Goal: Information Seeking & Learning: Learn about a topic

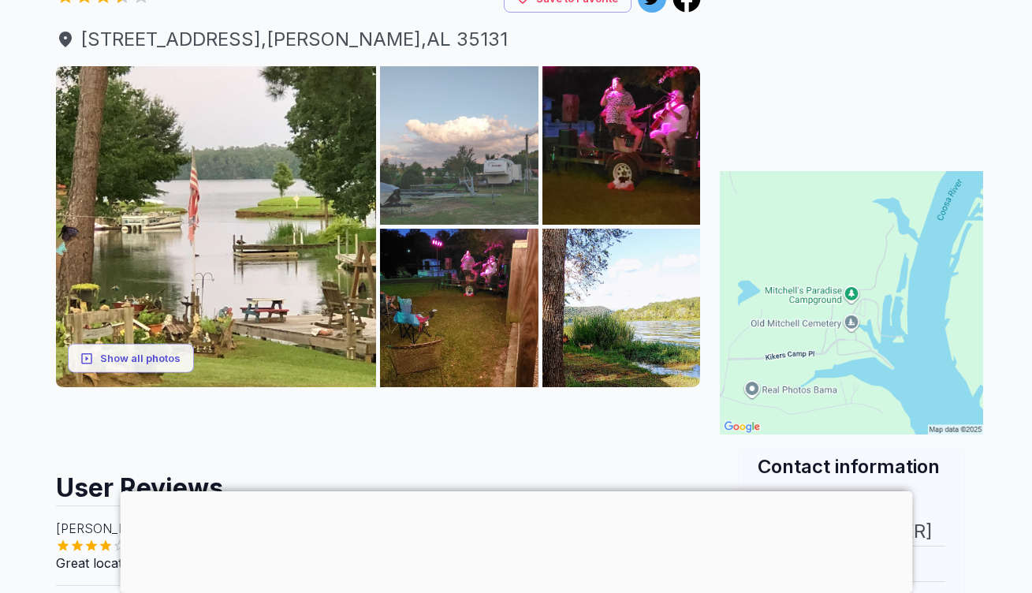
scroll to position [257, 0]
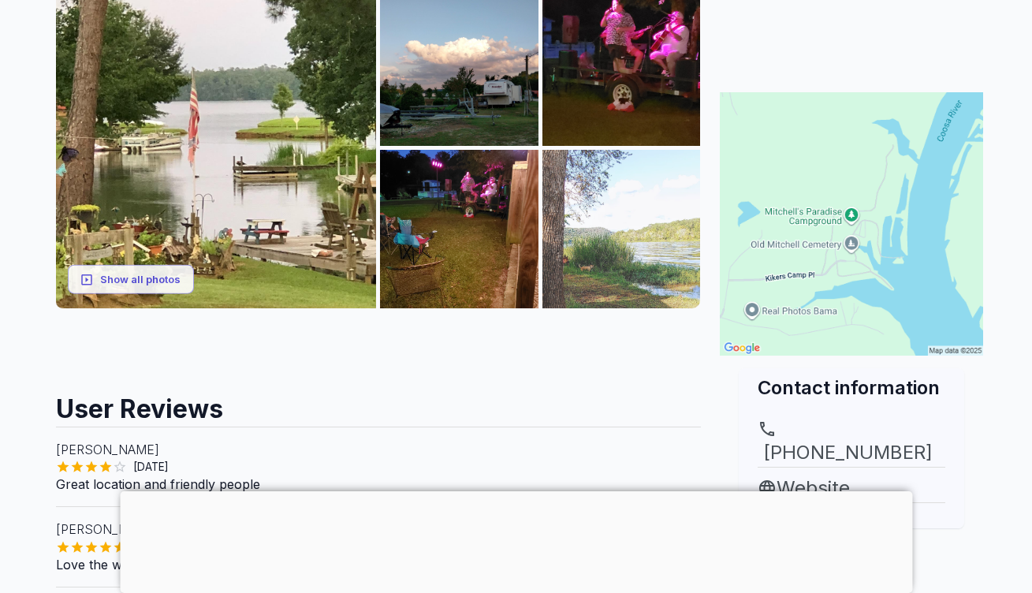
click at [586, 242] on img at bounding box center [621, 229] width 158 height 158
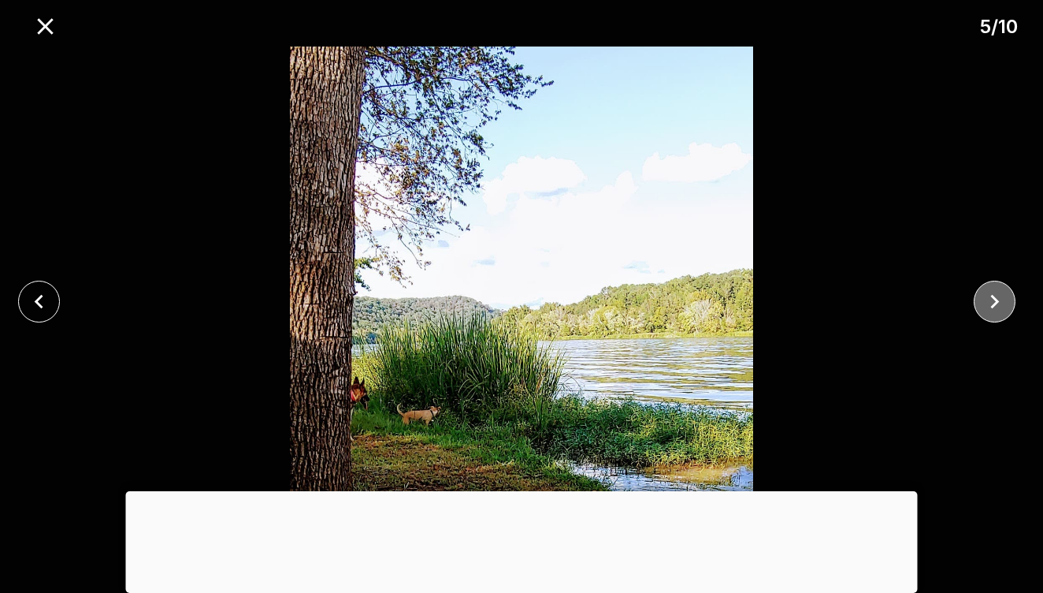
click at [984, 298] on icon "close" at bounding box center [995, 302] width 28 height 28
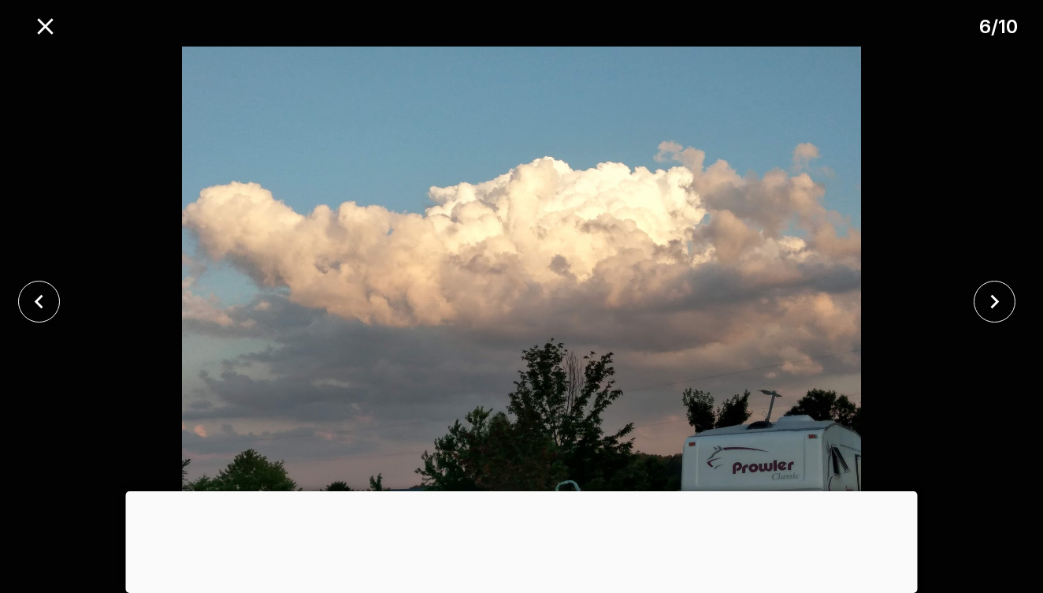
click at [908, 382] on img at bounding box center [521, 301] width 869 height 510
click at [516, 491] on div at bounding box center [522, 491] width 792 height 0
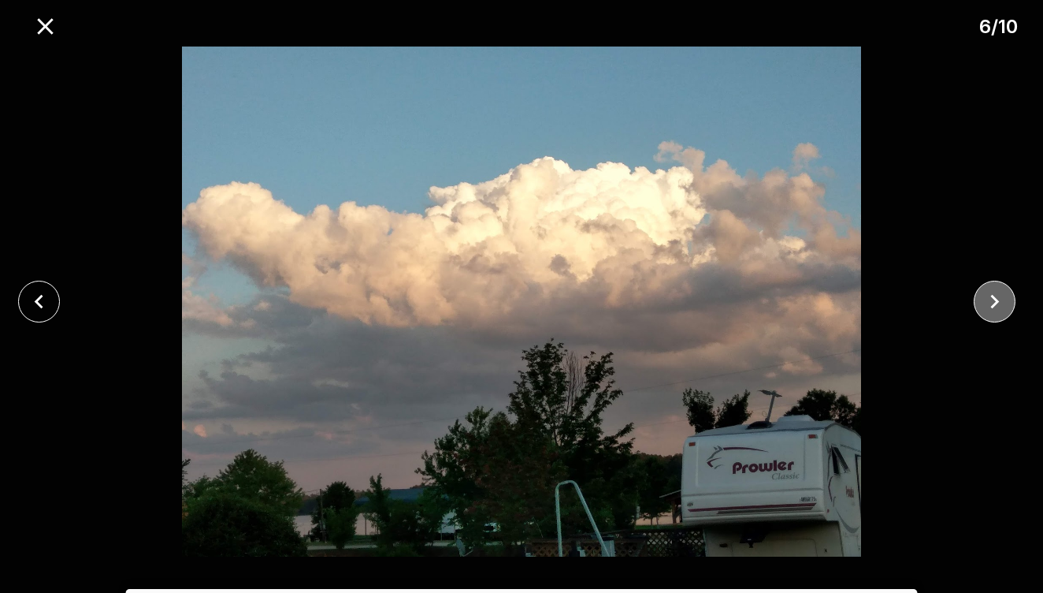
click at [998, 296] on icon "close" at bounding box center [995, 302] width 28 height 28
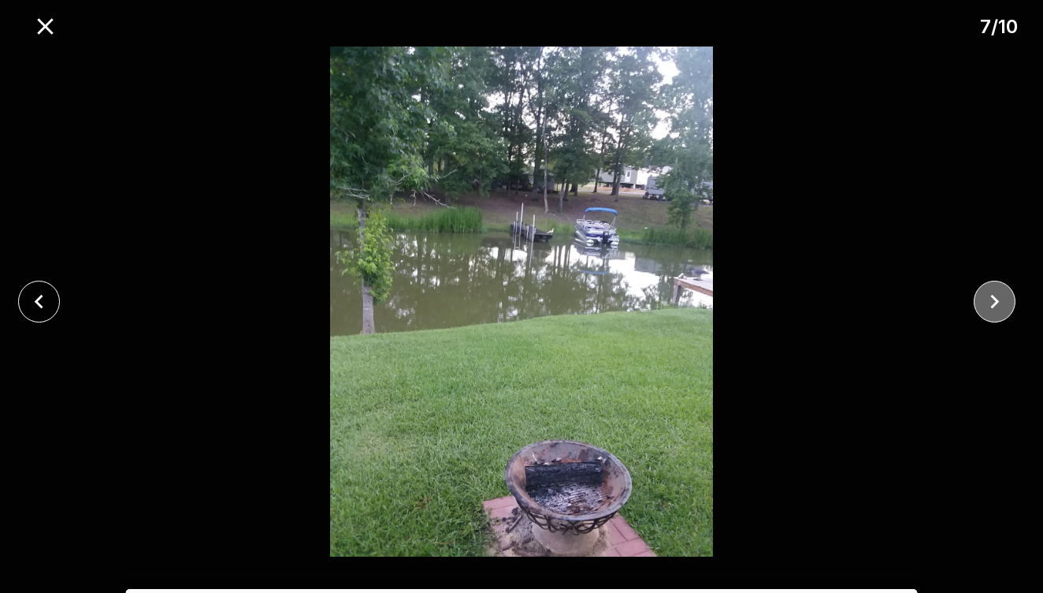
click at [998, 296] on icon "close" at bounding box center [995, 302] width 28 height 28
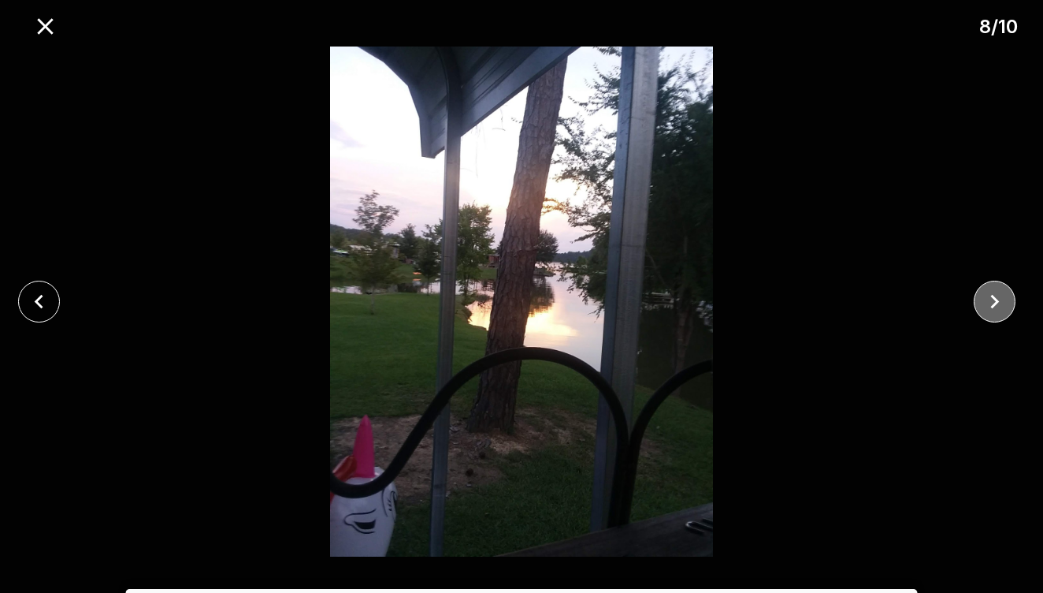
click at [998, 296] on icon "close" at bounding box center [995, 302] width 28 height 28
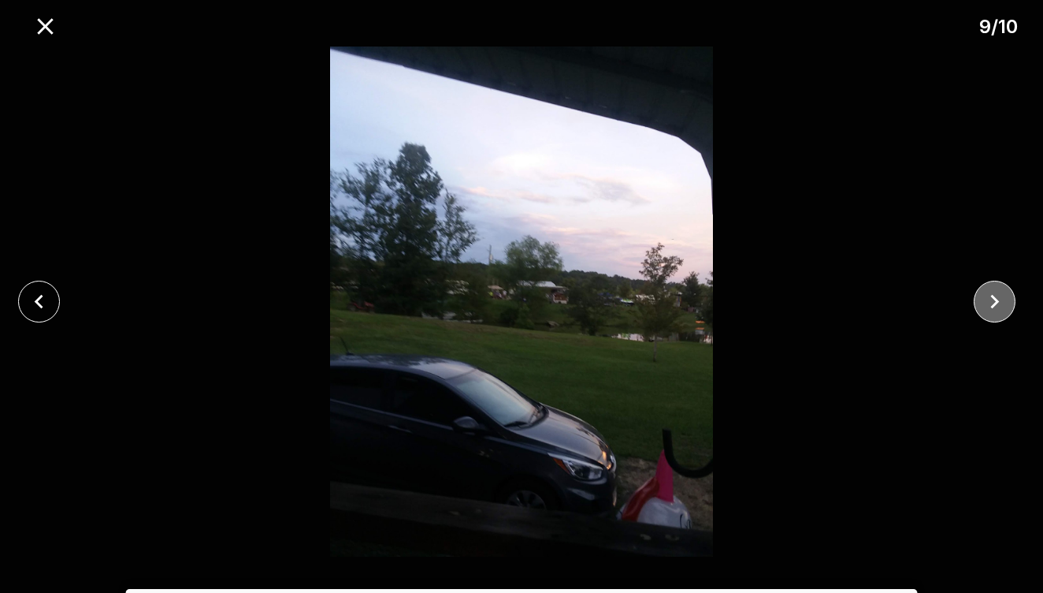
click at [998, 296] on icon "close" at bounding box center [995, 302] width 28 height 28
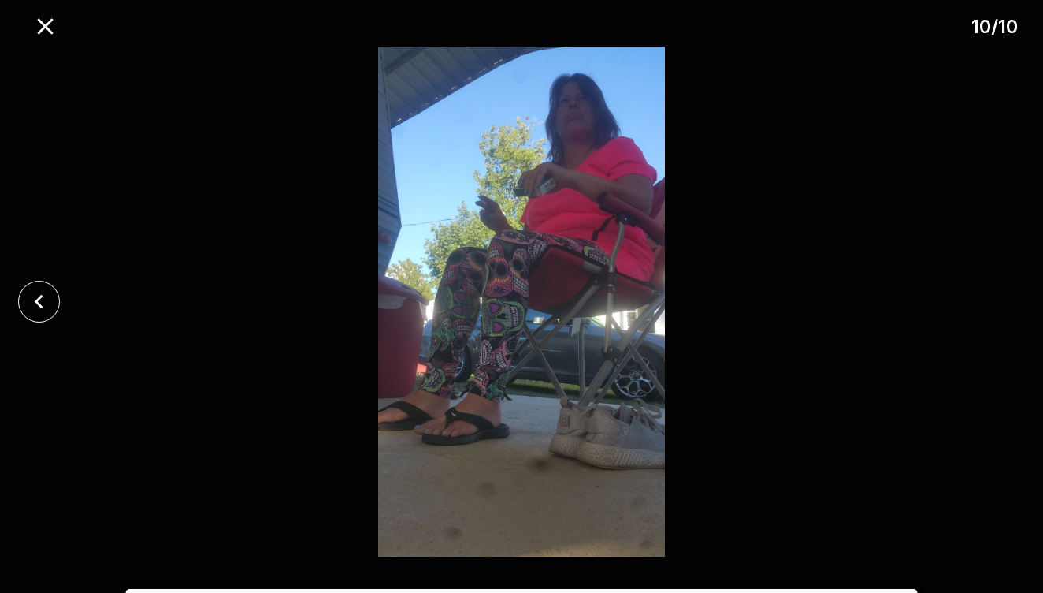
click at [990, 305] on div at bounding box center [521, 301] width 1043 height 510
click at [53, 292] on button "close" at bounding box center [39, 302] width 42 height 42
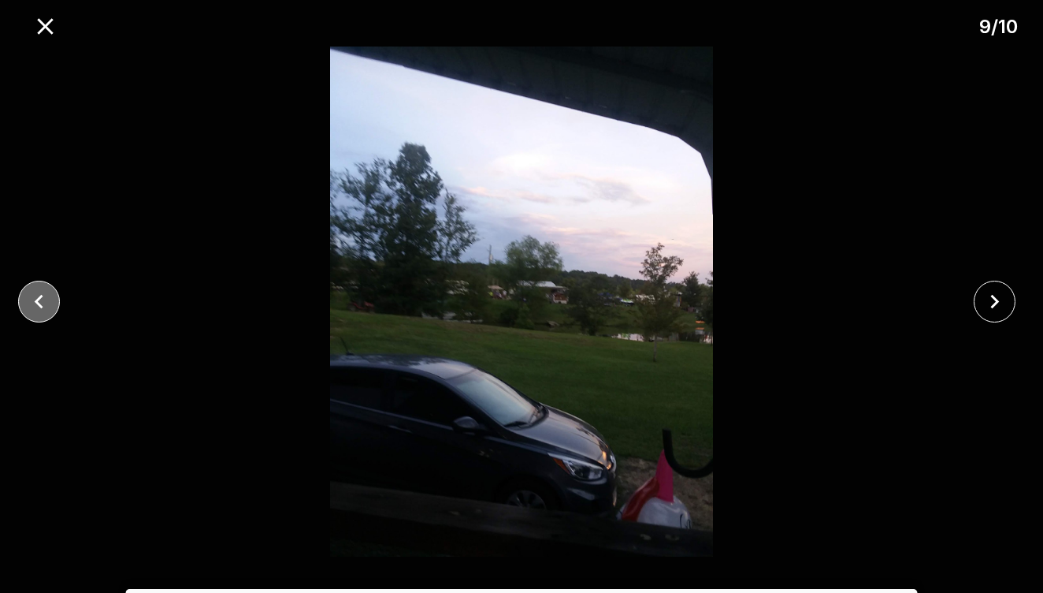
click at [53, 292] on button "close" at bounding box center [39, 302] width 42 height 42
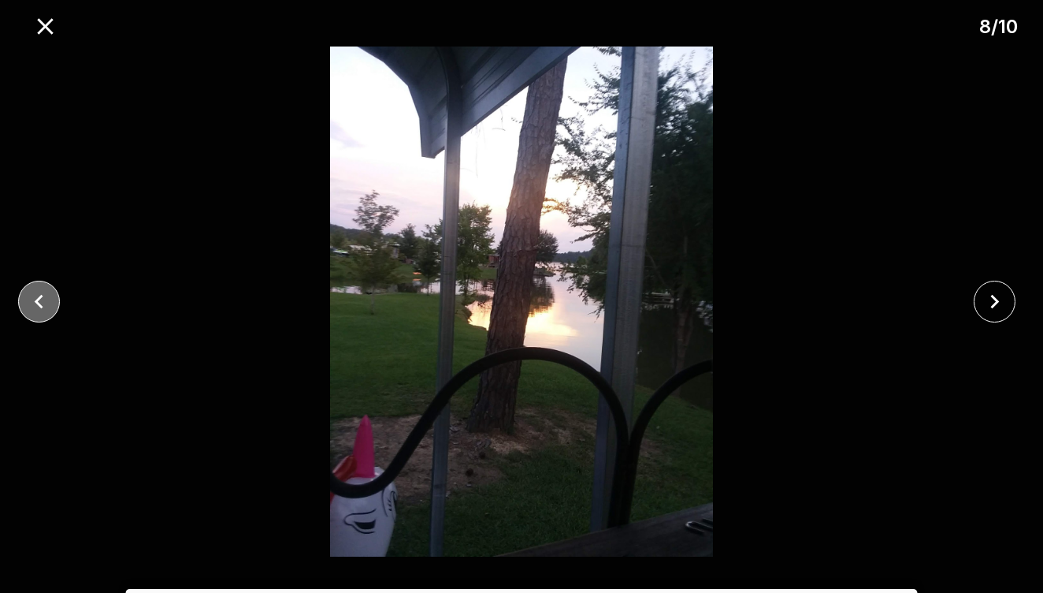
click at [53, 292] on button "close" at bounding box center [39, 302] width 42 height 42
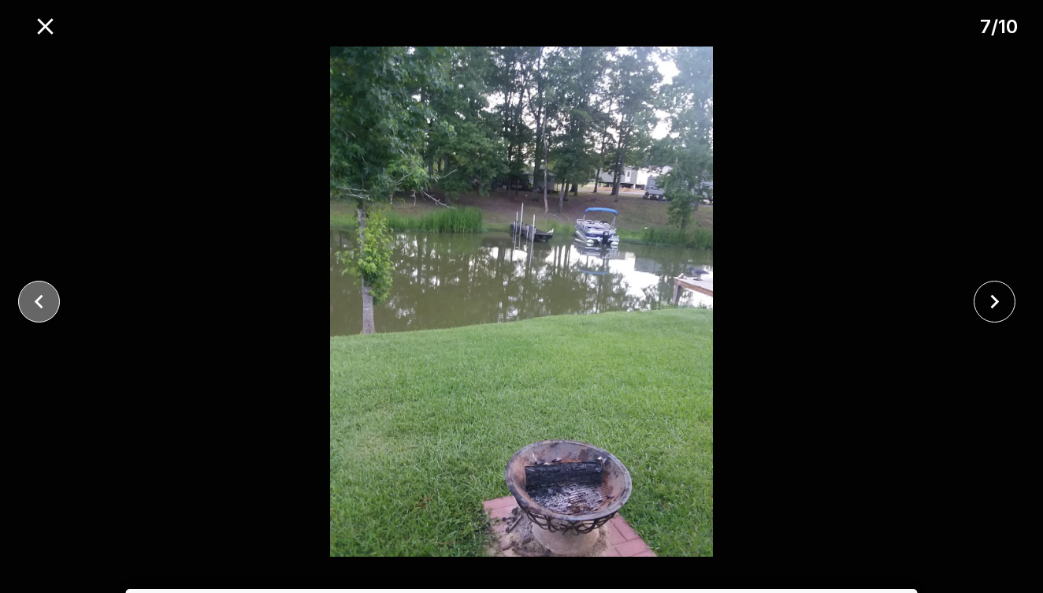
click at [53, 292] on button "close" at bounding box center [39, 302] width 42 height 42
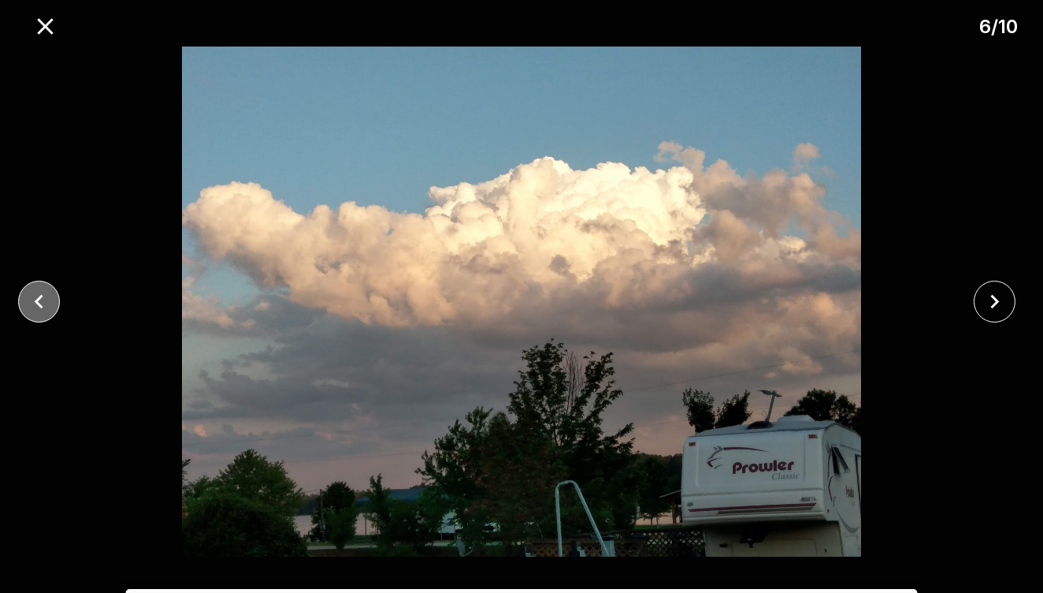
click at [53, 292] on button "close" at bounding box center [39, 302] width 42 height 42
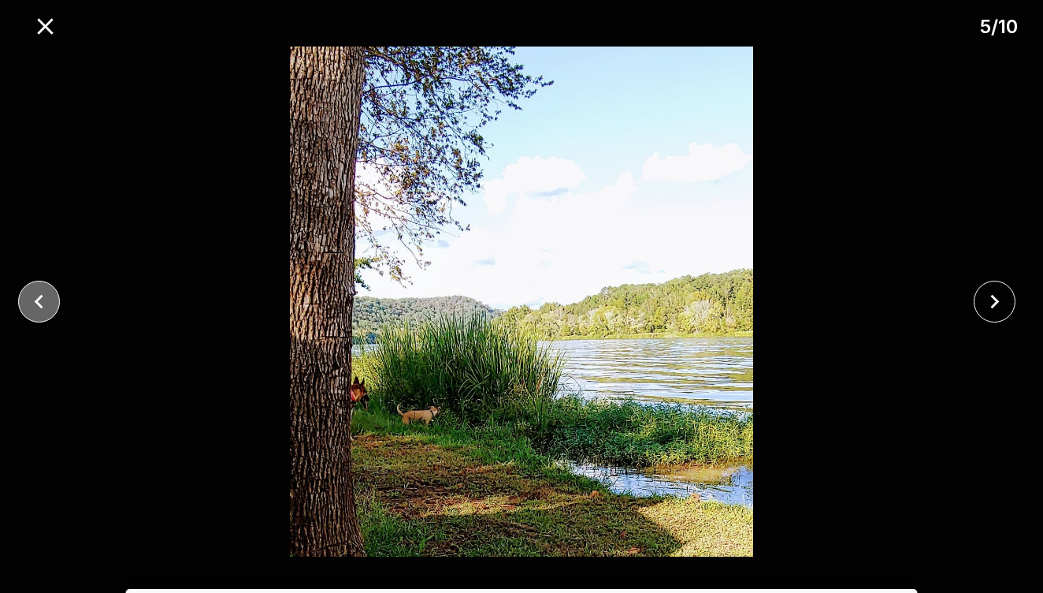
click at [53, 292] on button "close" at bounding box center [39, 302] width 42 height 42
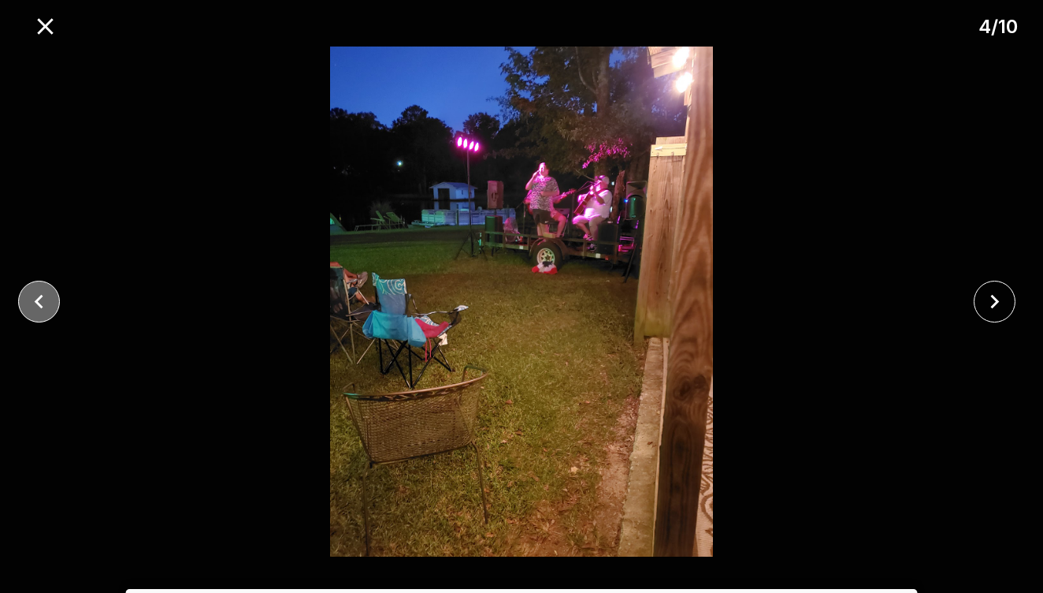
click at [53, 292] on button "close" at bounding box center [39, 302] width 42 height 42
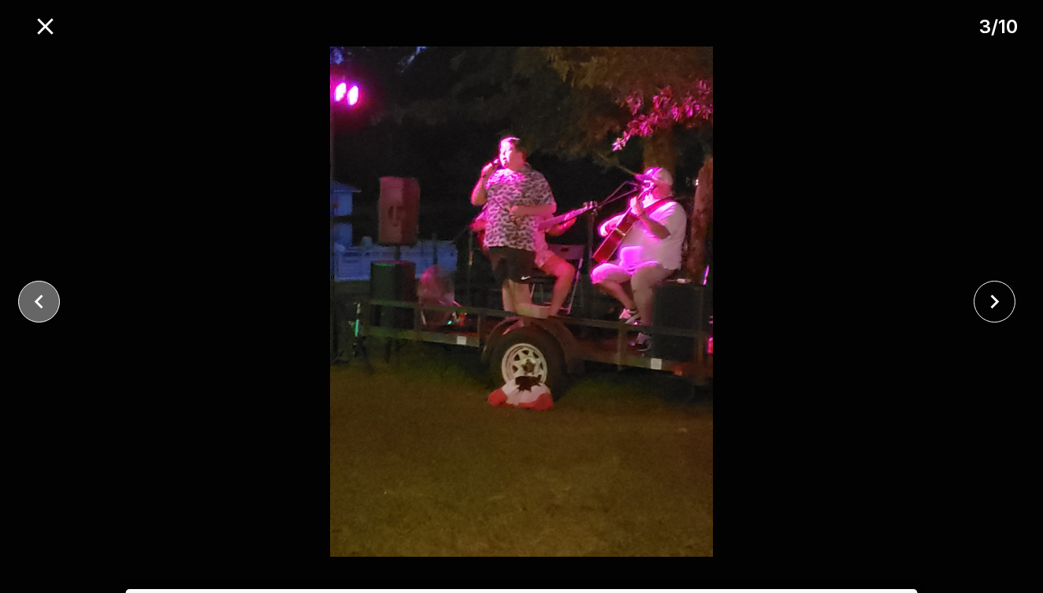
click at [53, 292] on button "close" at bounding box center [39, 302] width 42 height 42
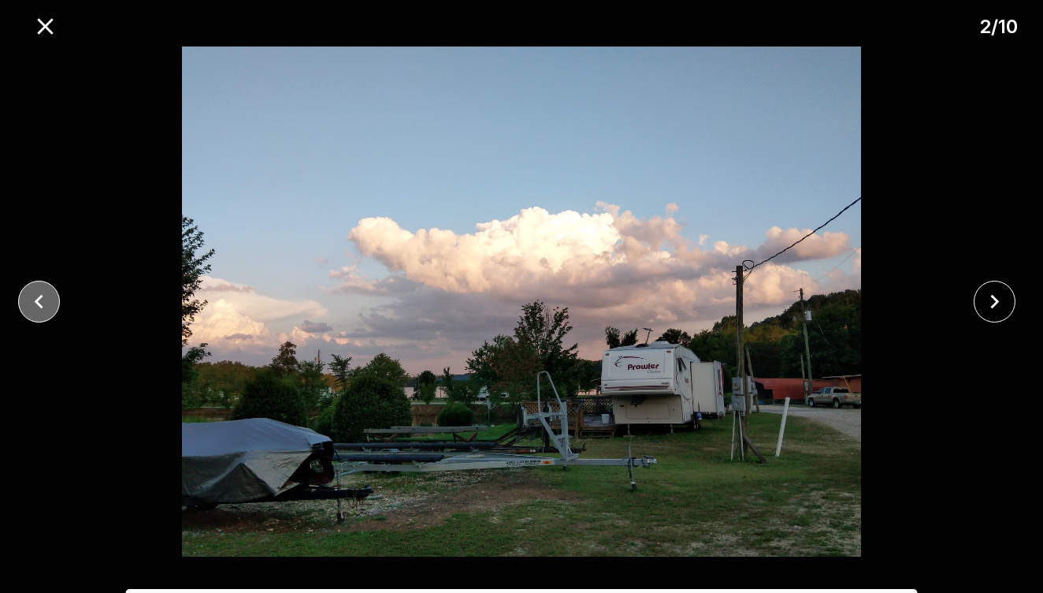
click at [53, 292] on button "close" at bounding box center [39, 302] width 42 height 42
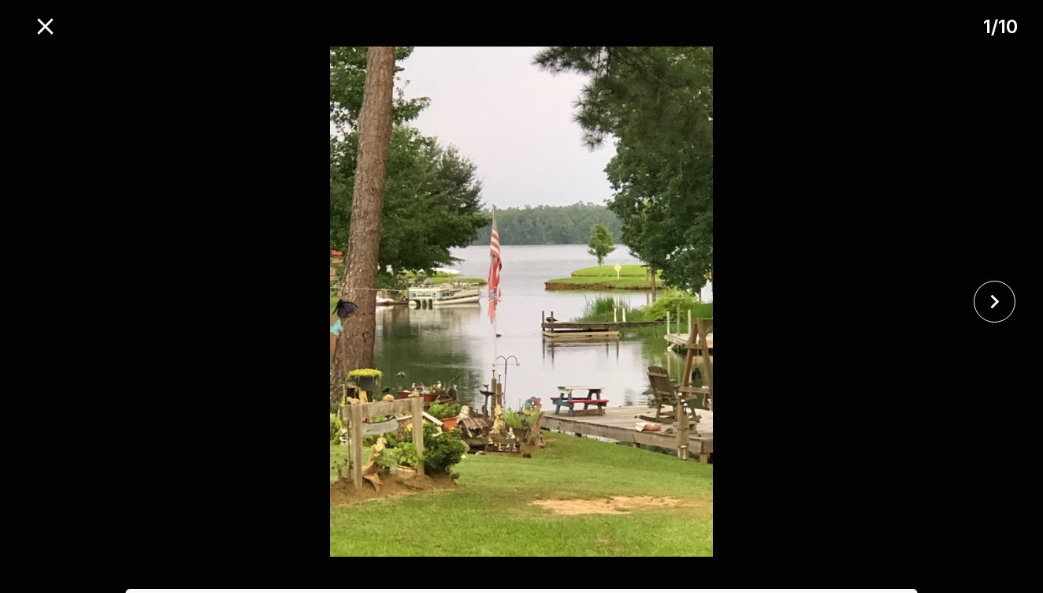
click at [53, 292] on div at bounding box center [521, 301] width 1043 height 510
click at [34, 24] on icon "close" at bounding box center [46, 27] width 28 height 28
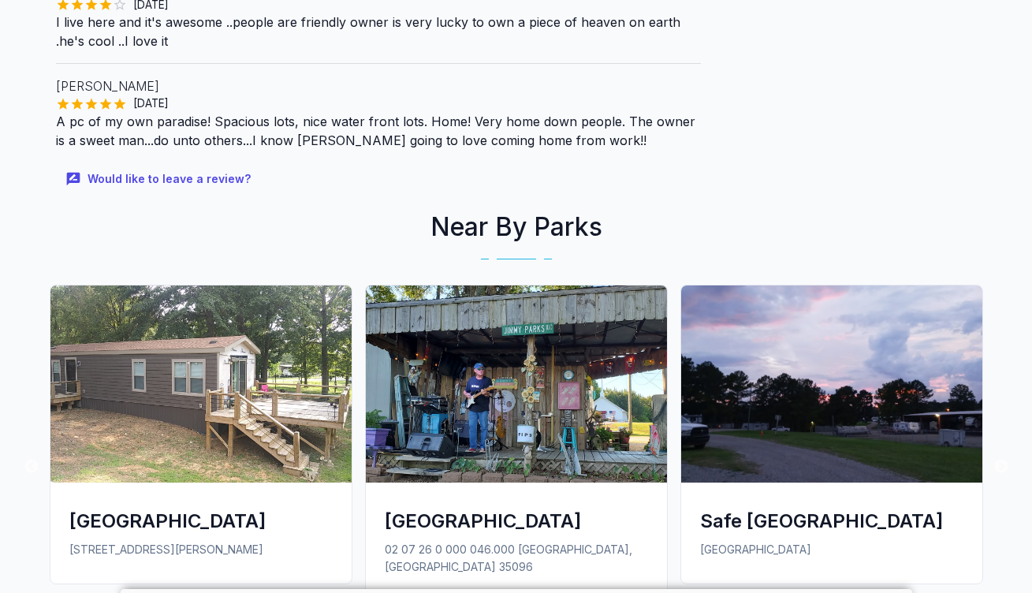
scroll to position [1136, 0]
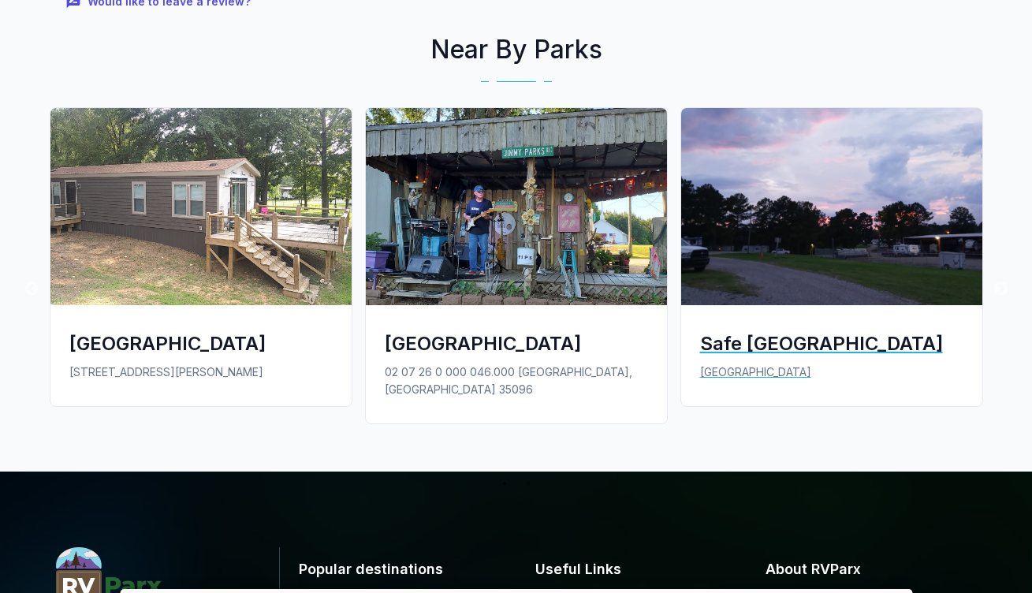
click at [819, 332] on div "Safe [GEOGRAPHIC_DATA]" at bounding box center [831, 343] width 263 height 26
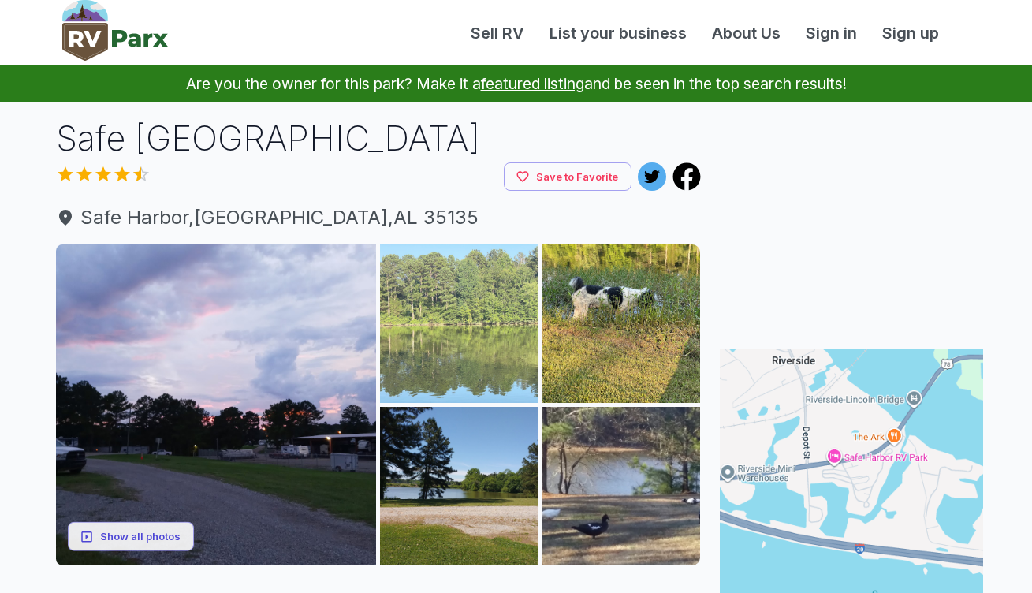
scroll to position [77, 0]
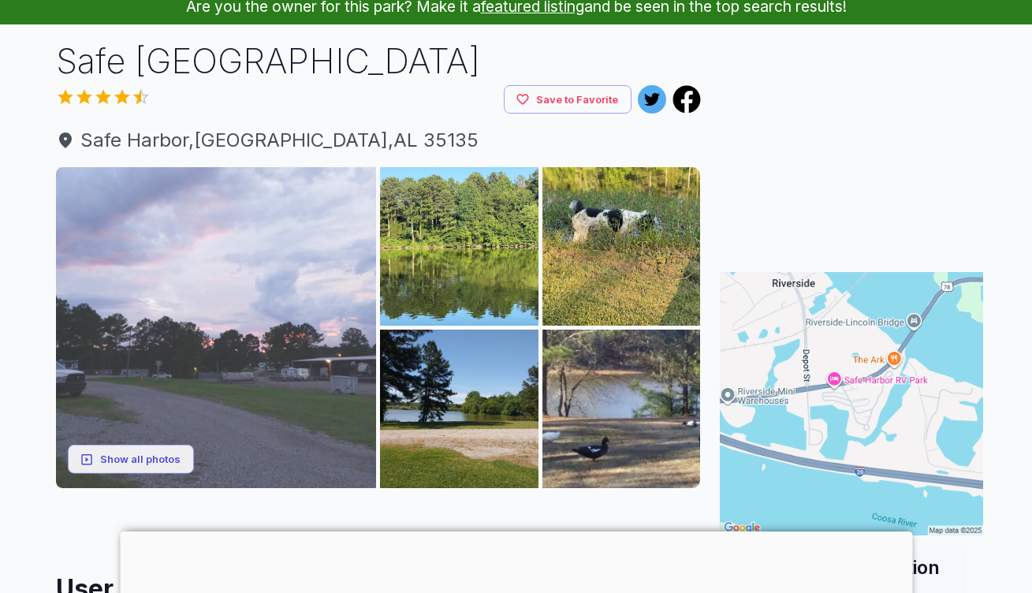
click at [297, 334] on img at bounding box center [216, 327] width 321 height 321
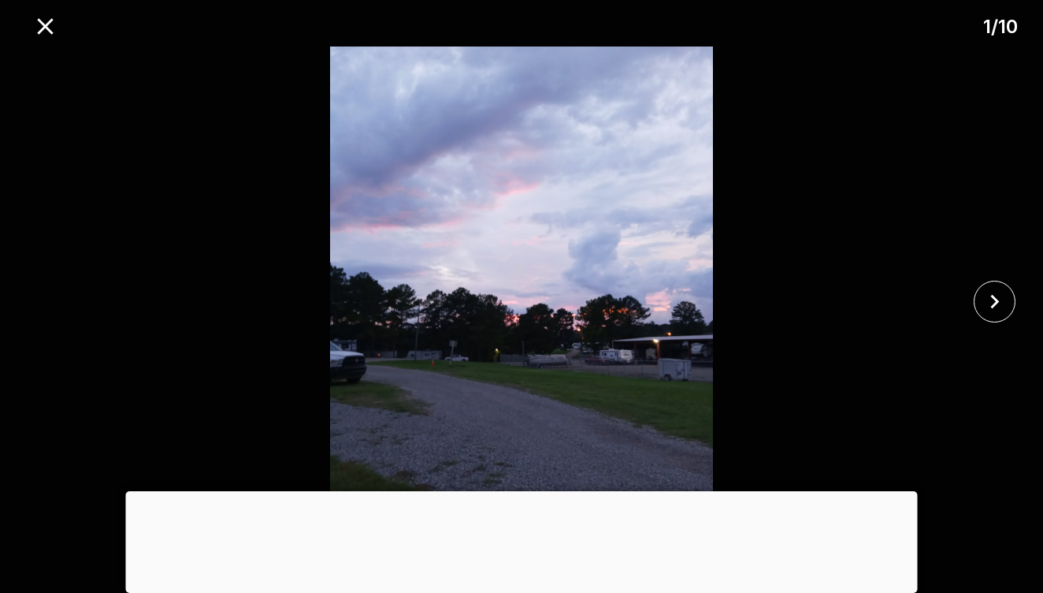
click at [509, 491] on div at bounding box center [522, 491] width 792 height 0
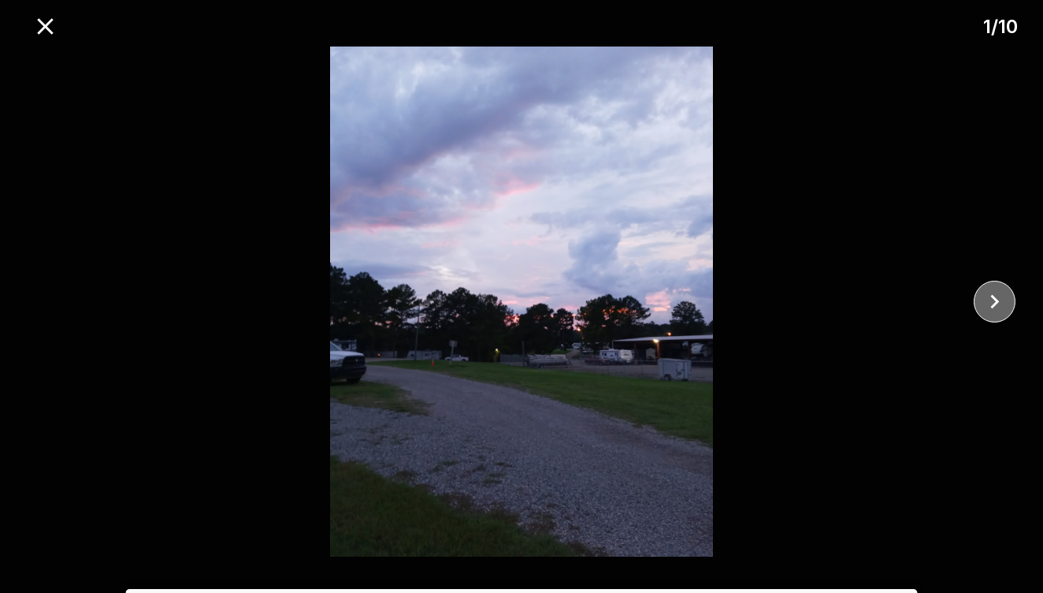
click at [988, 298] on icon "close" at bounding box center [995, 302] width 28 height 28
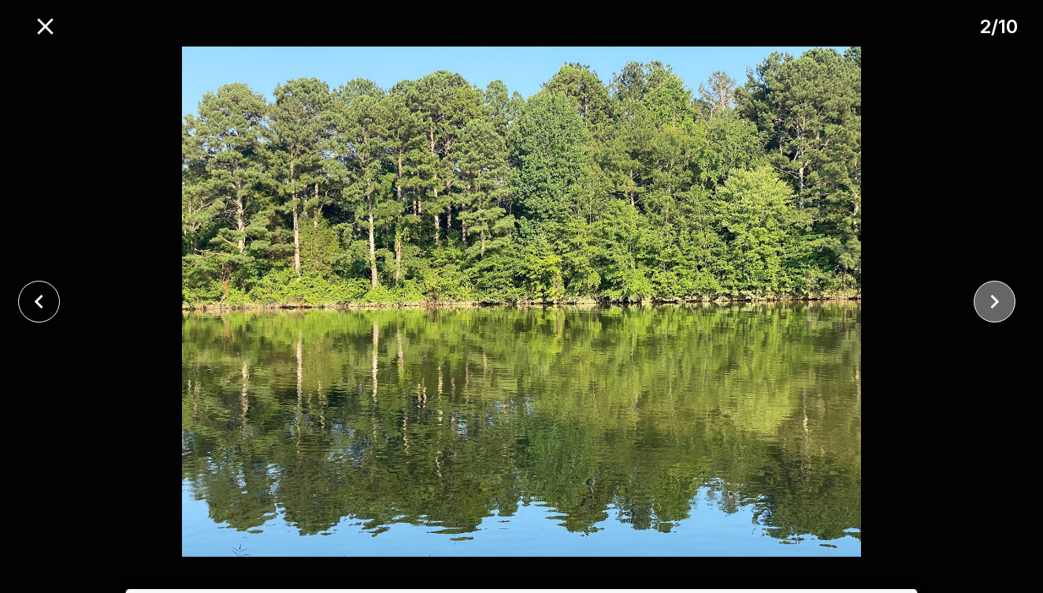
click at [988, 298] on icon "close" at bounding box center [995, 302] width 28 height 28
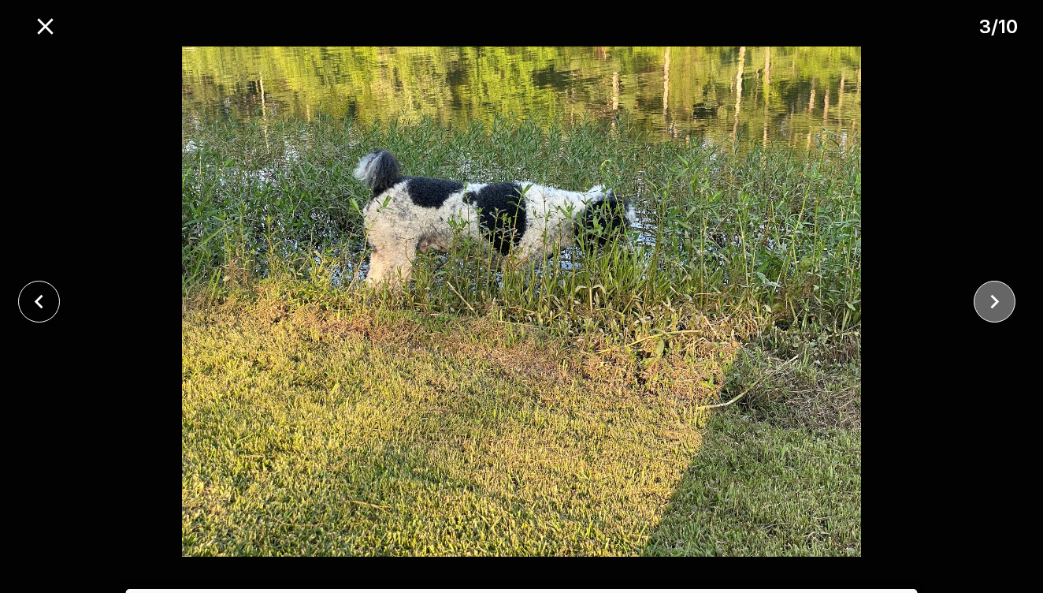
click at [987, 298] on icon "close" at bounding box center [995, 302] width 28 height 28
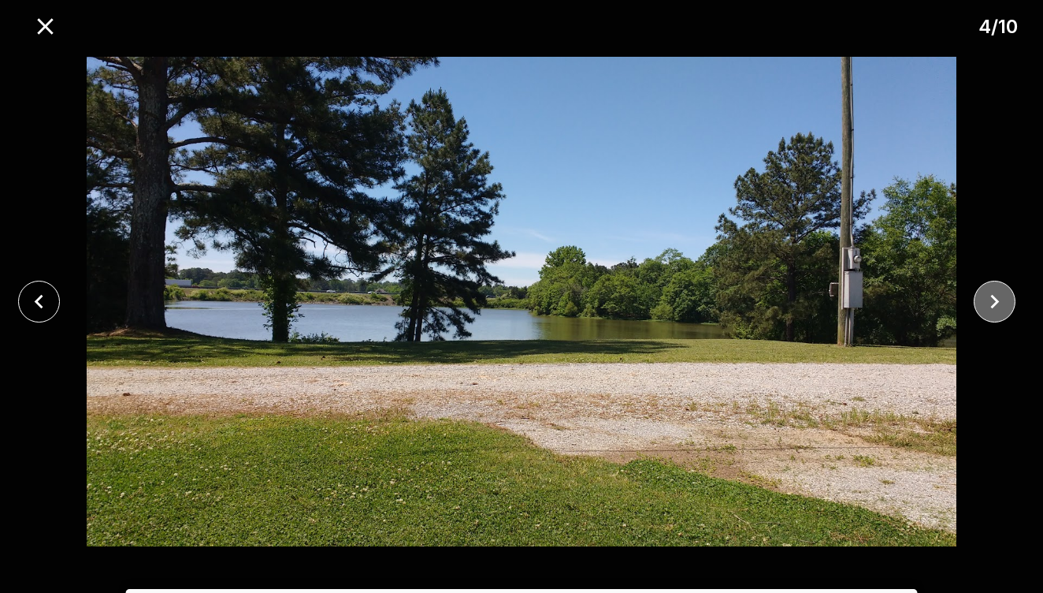
click at [988, 302] on icon "close" at bounding box center [995, 302] width 28 height 28
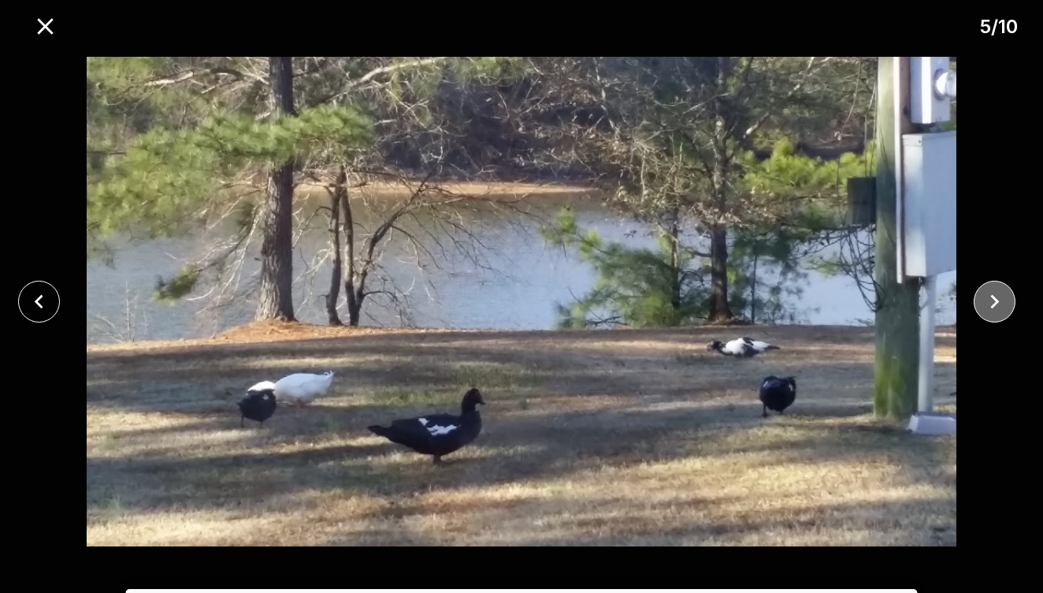
click at [988, 302] on icon "close" at bounding box center [995, 302] width 28 height 28
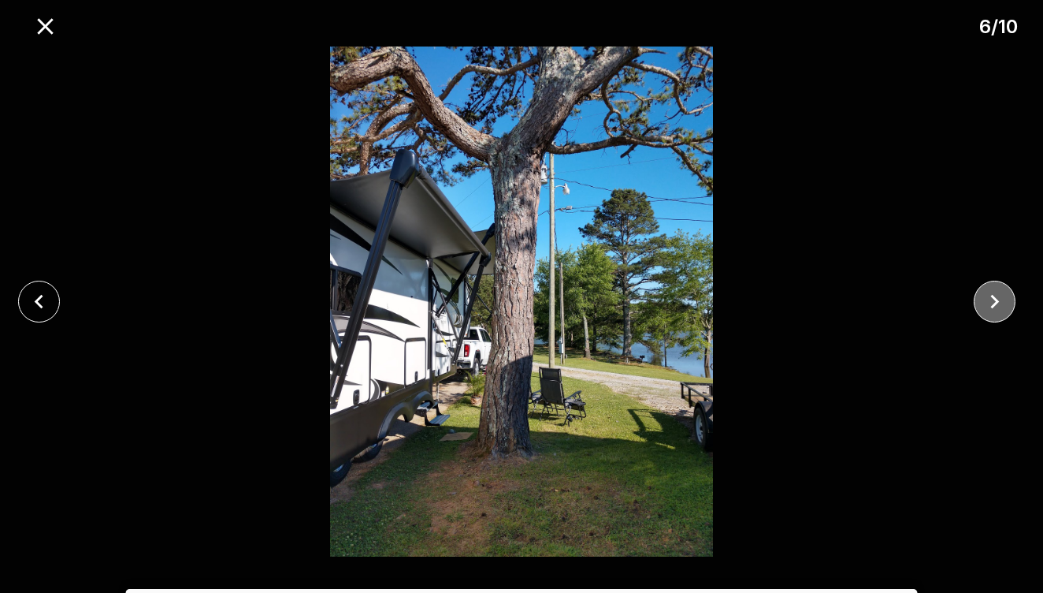
click at [988, 302] on icon "close" at bounding box center [995, 302] width 28 height 28
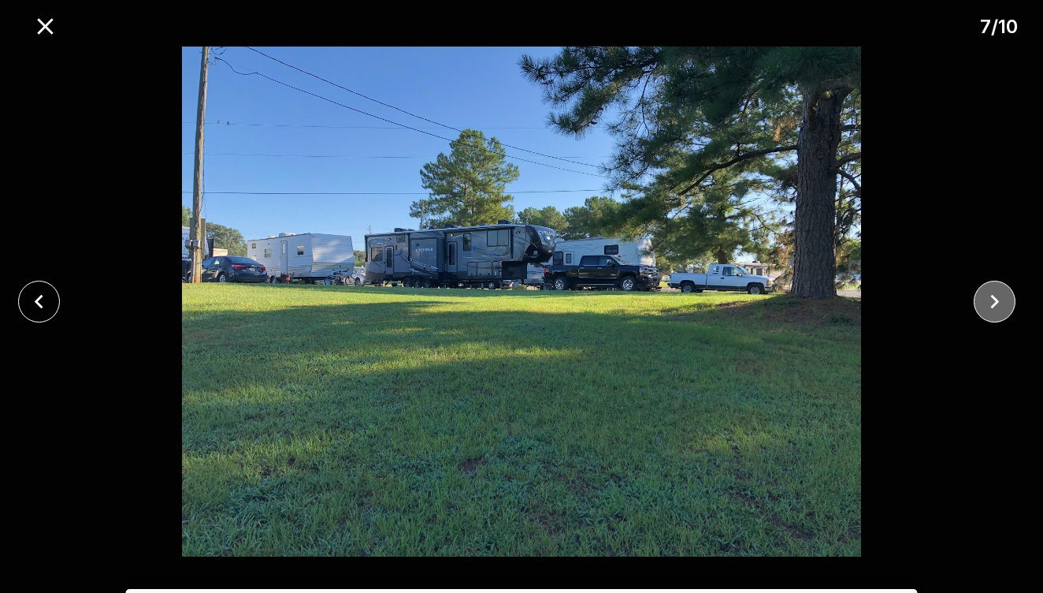
click at [987, 302] on icon "close" at bounding box center [995, 302] width 28 height 28
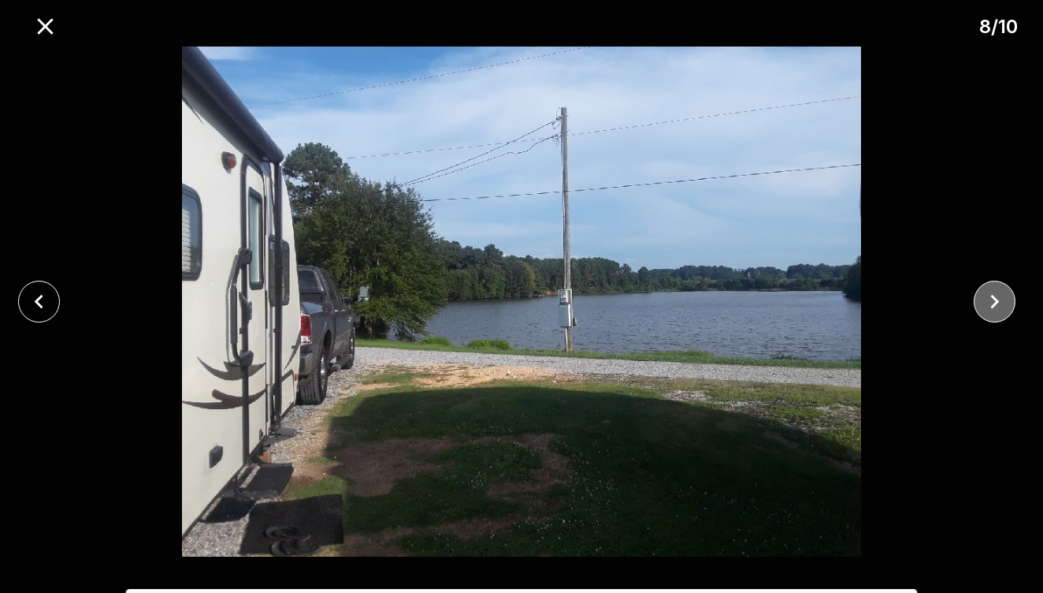
click at [987, 302] on icon "close" at bounding box center [995, 302] width 28 height 28
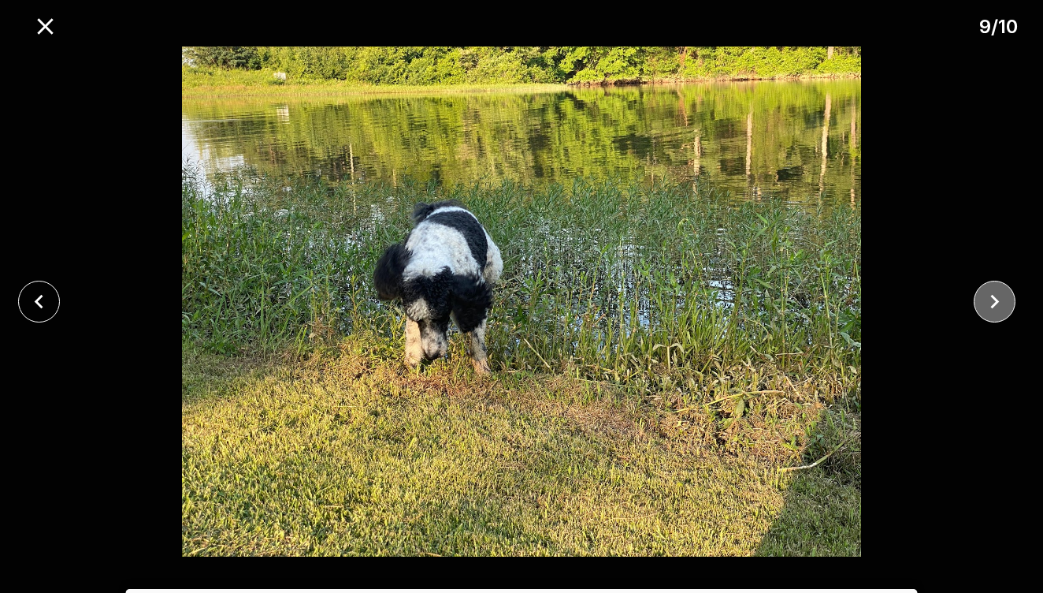
click at [985, 301] on icon "close" at bounding box center [995, 302] width 28 height 28
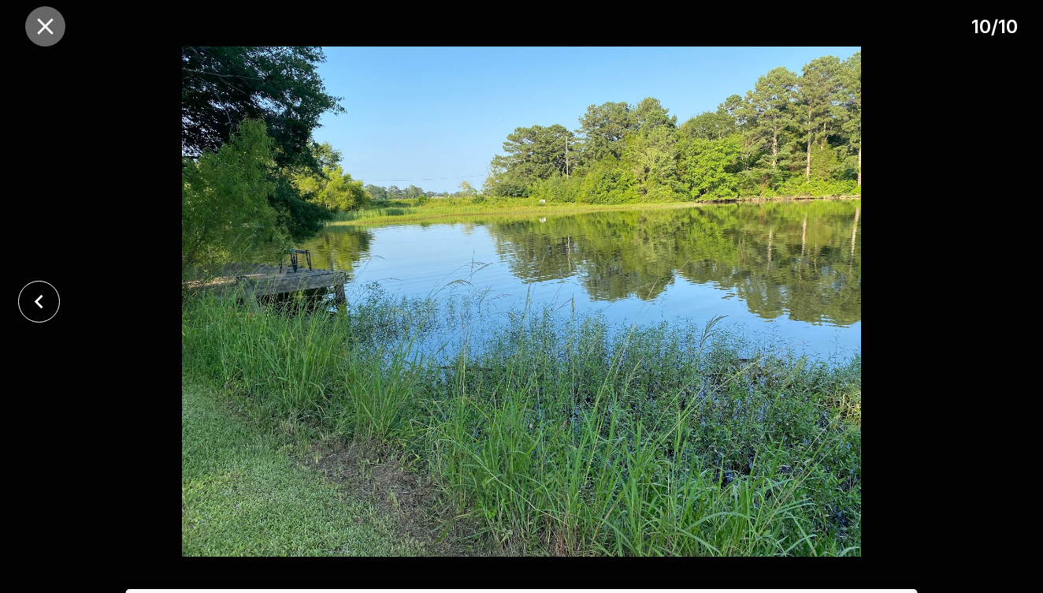
click at [43, 22] on icon "close" at bounding box center [46, 27] width 28 height 28
